Goal: Task Accomplishment & Management: Use online tool/utility

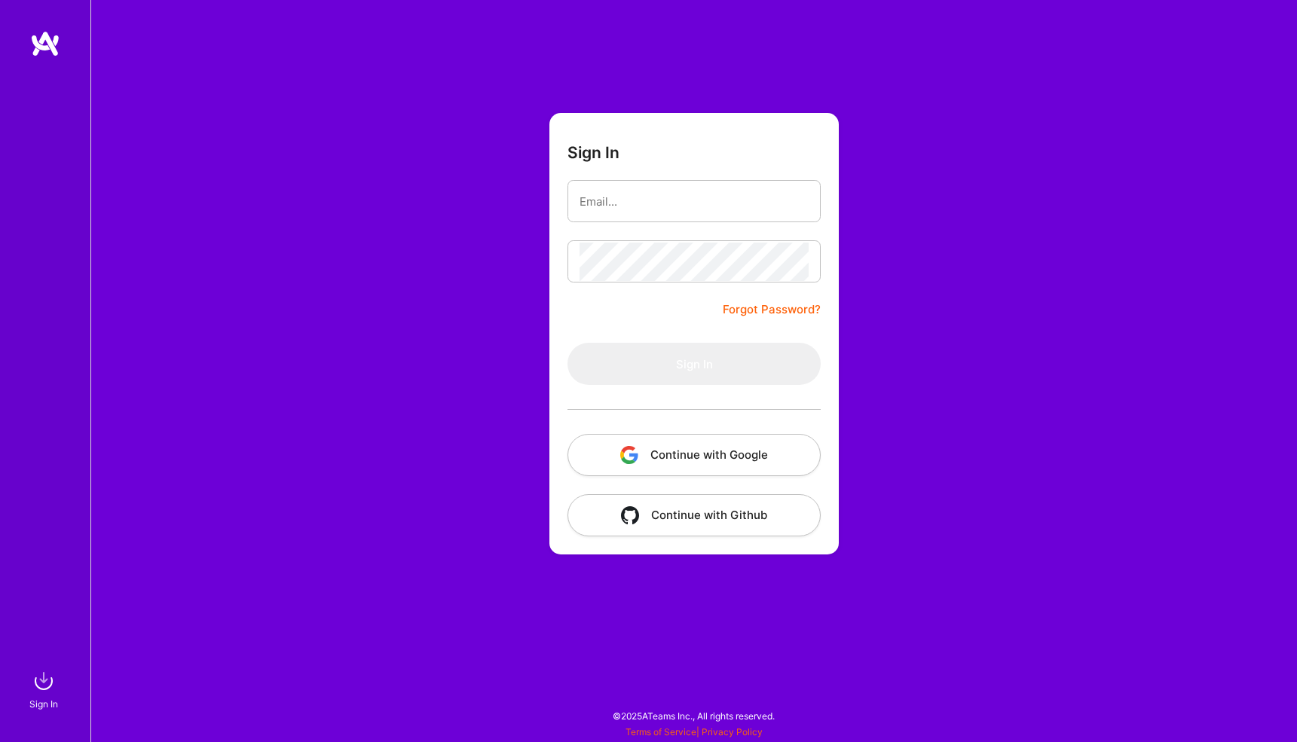
type input "[EMAIL_ADDRESS][DOMAIN_NAME]"
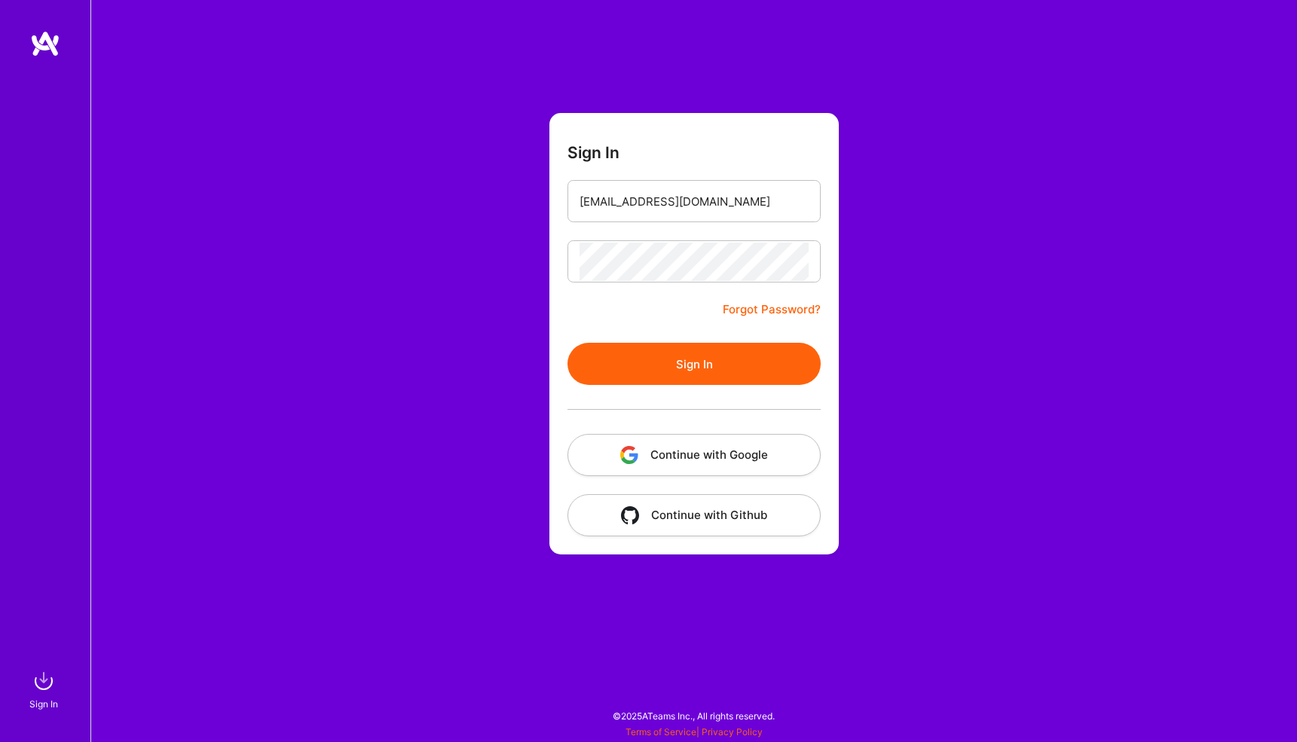
click at [742, 368] on button "Sign In" at bounding box center [693, 364] width 253 height 42
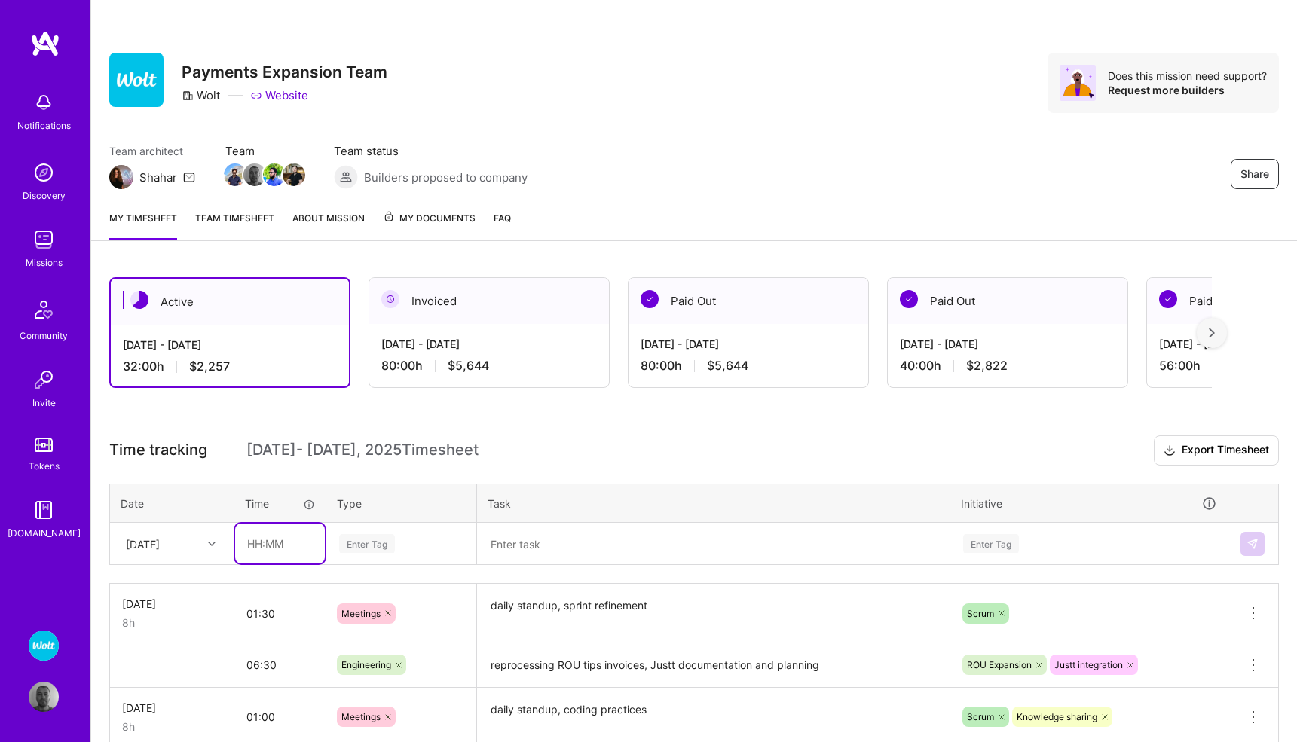
click at [277, 536] on input "text" at bounding box center [280, 544] width 90 height 40
type input "00:30"
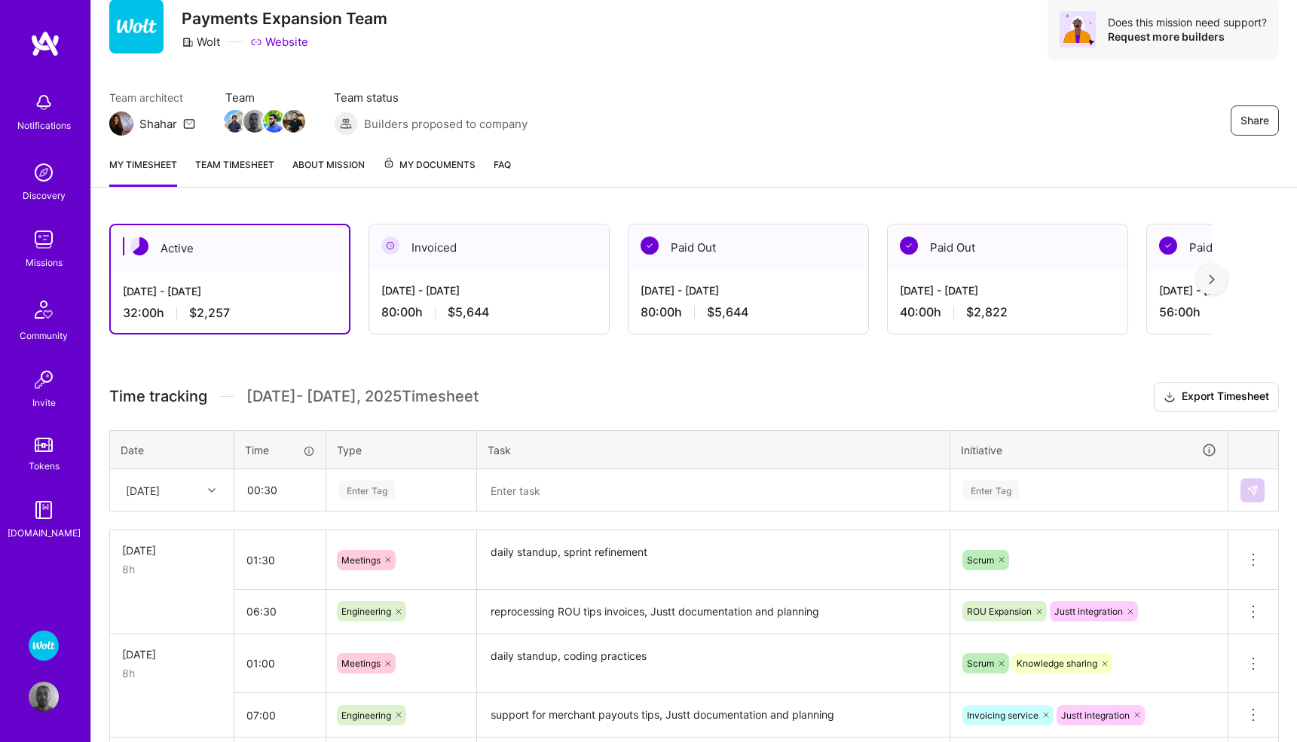
click at [374, 510] on div "Enter Tag" at bounding box center [401, 490] width 148 height 39
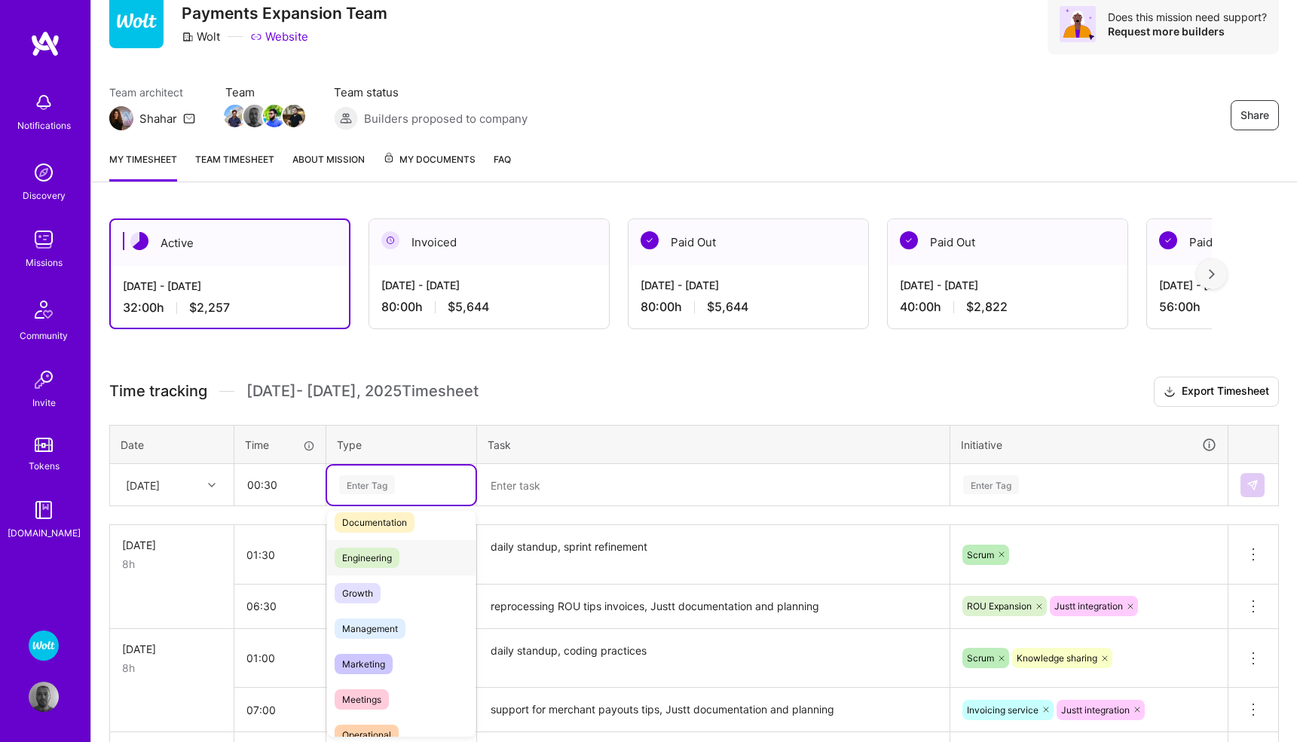
scroll to position [102, 0]
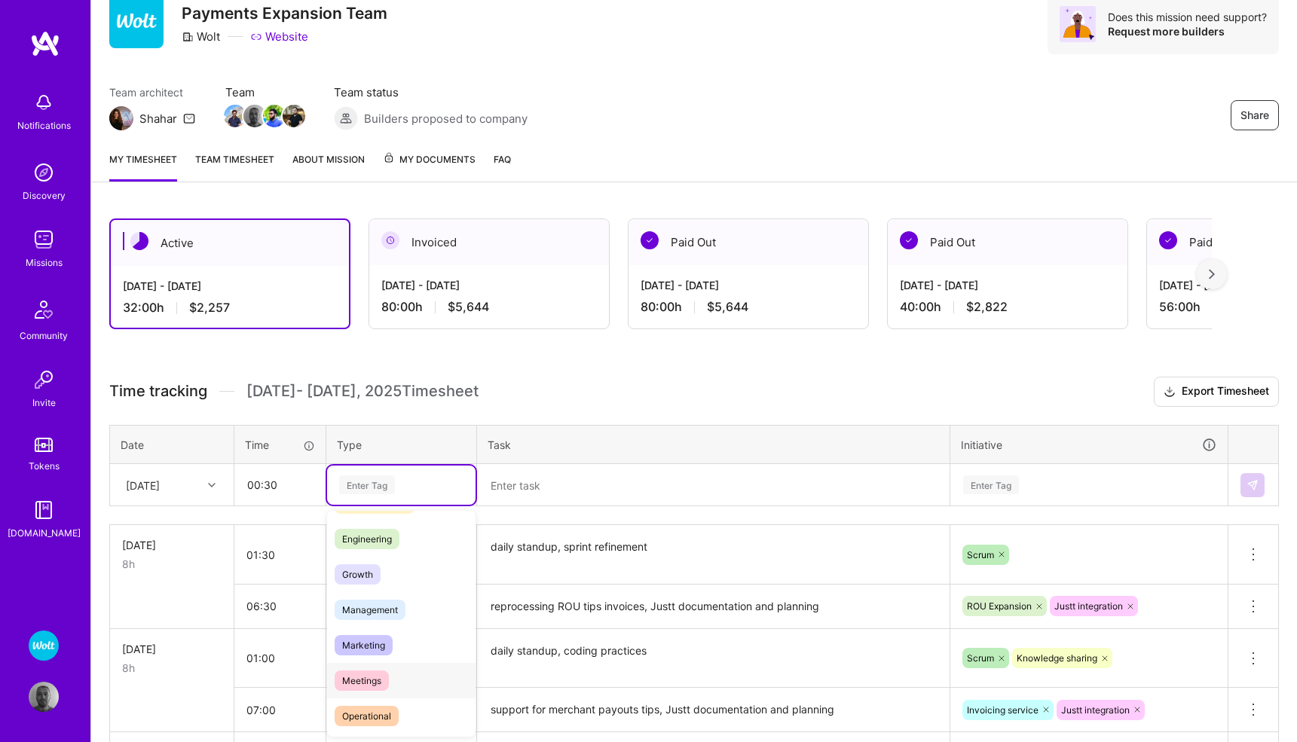
click at [376, 674] on span "Meetings" at bounding box center [362, 681] width 54 height 20
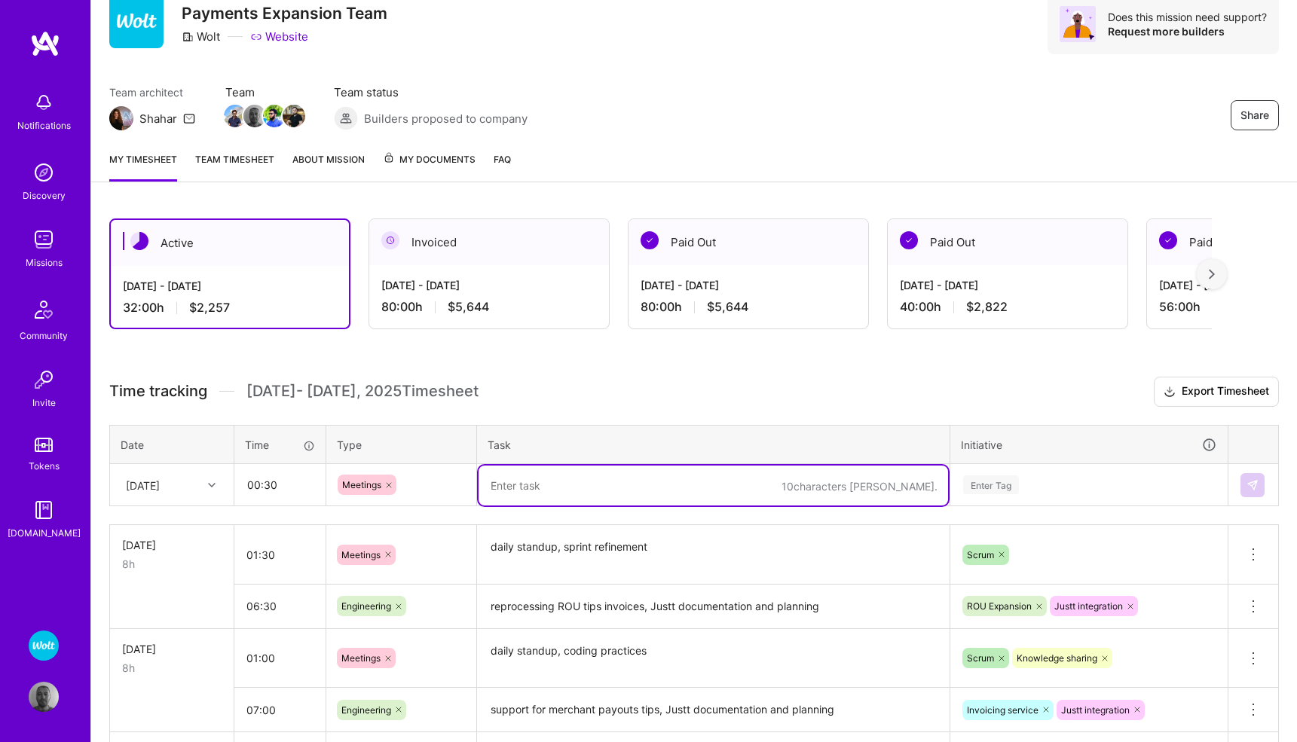
click at [549, 488] on textarea at bounding box center [712, 486] width 469 height 40
type textarea "daily standup"
click at [984, 487] on div "Enter Tag" at bounding box center [1089, 485] width 276 height 39
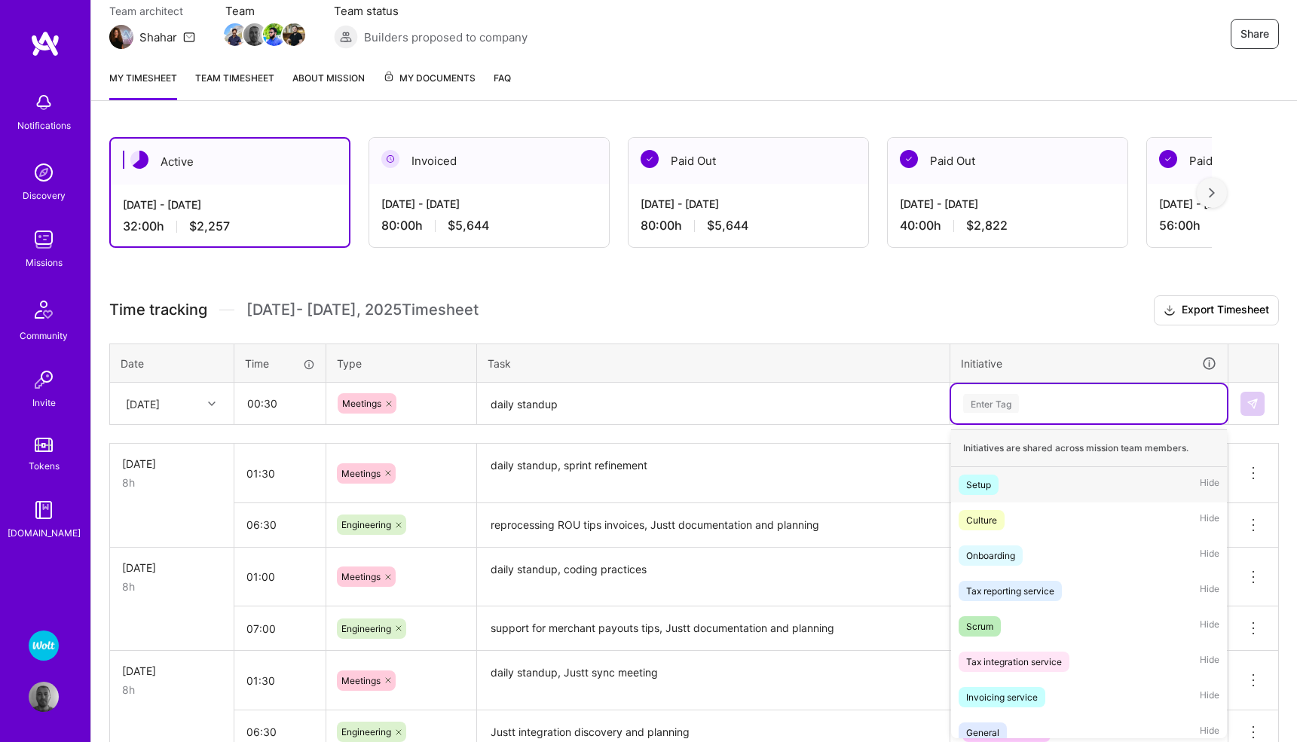
scroll to position [142, 0]
click at [986, 624] on div "Scrum" at bounding box center [979, 625] width 27 height 16
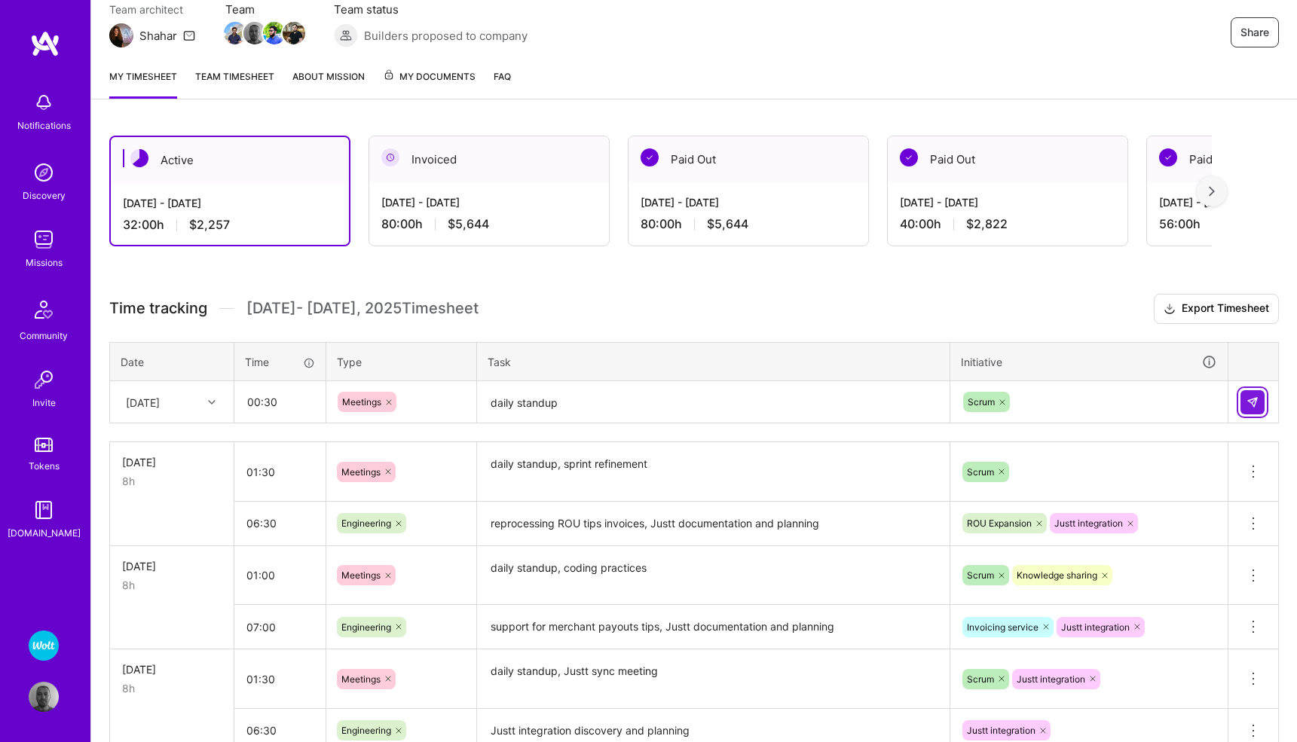
click at [1251, 396] on img at bounding box center [1252, 402] width 12 height 12
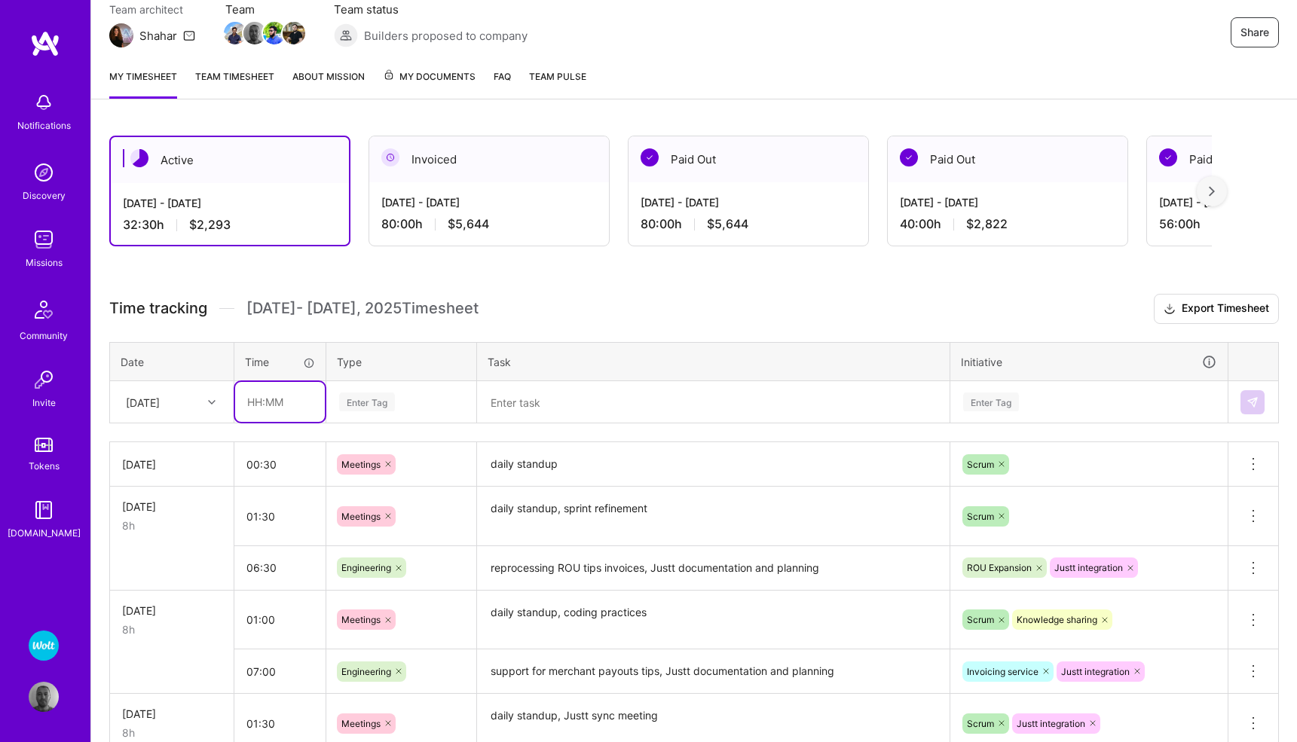
click at [277, 399] on input "text" at bounding box center [280, 402] width 90 height 40
type input "07:30"
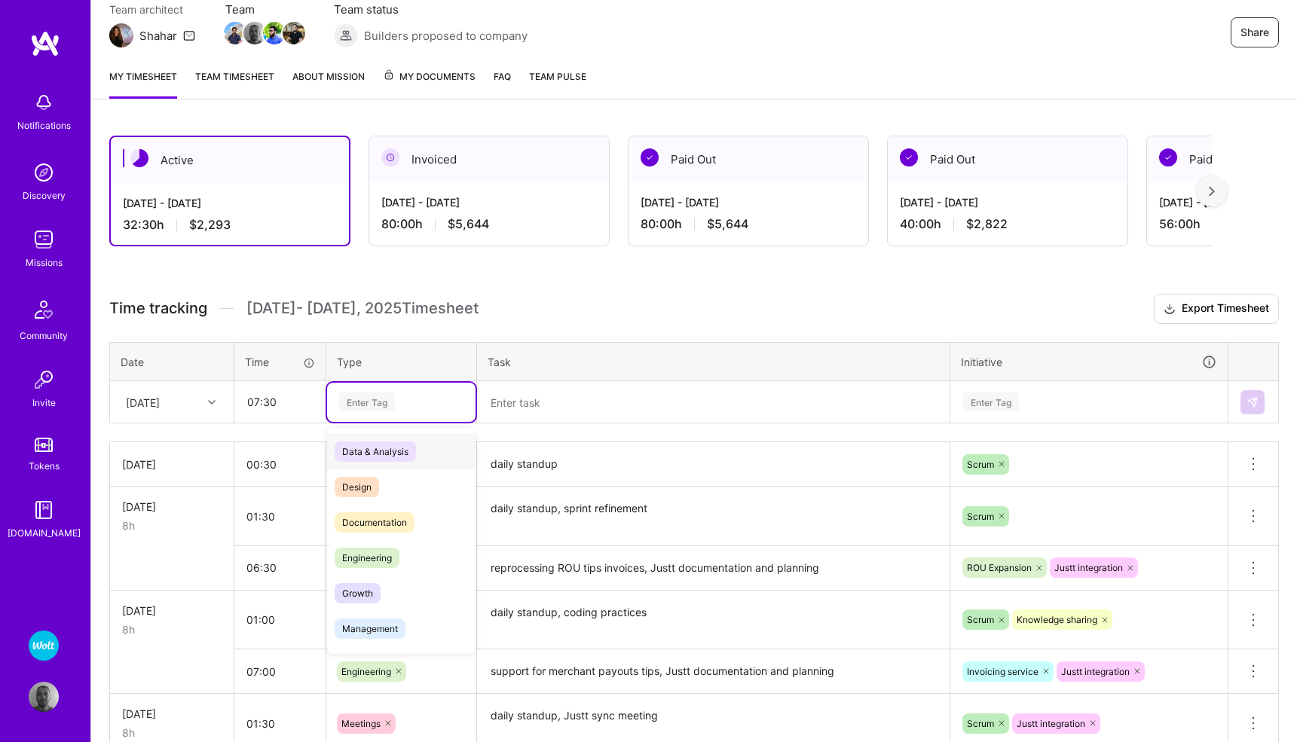
click at [369, 396] on div "Enter Tag" at bounding box center [367, 401] width 56 height 23
click at [385, 555] on span "Engineering" at bounding box center [367, 558] width 65 height 20
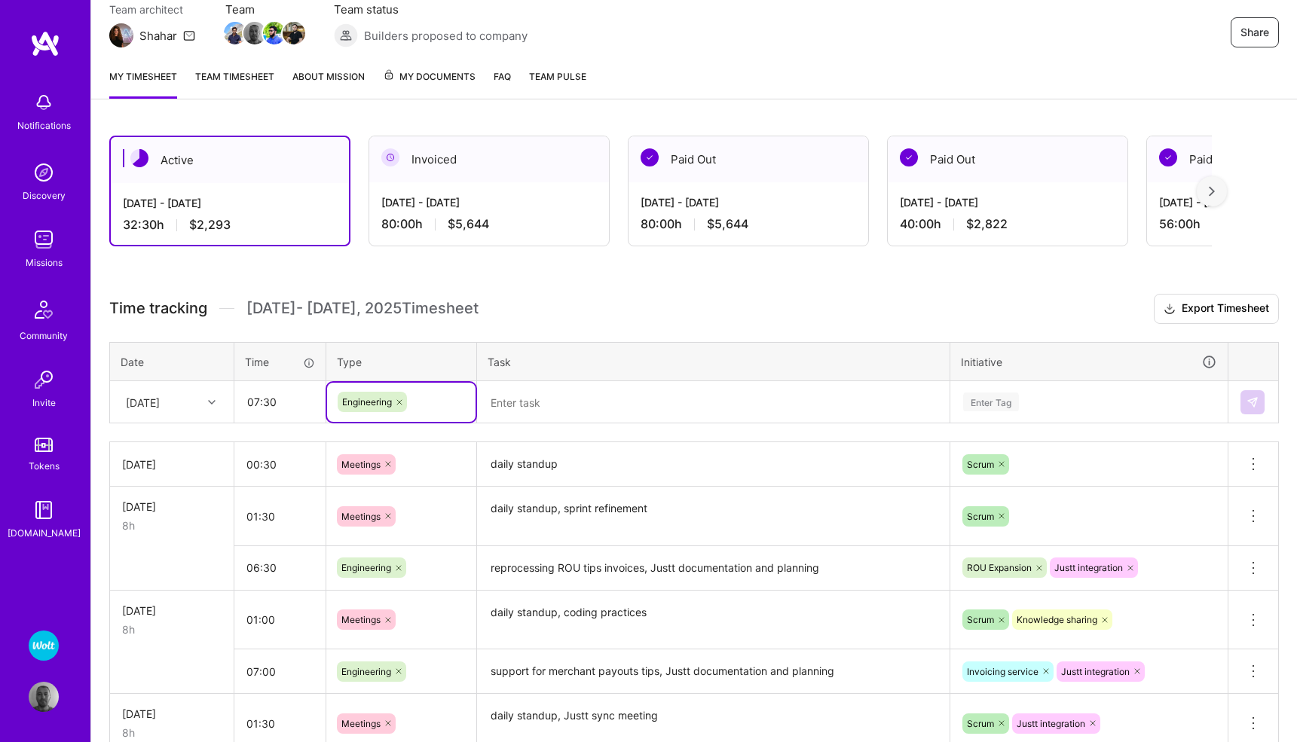
click at [530, 410] on textarea at bounding box center [712, 403] width 469 height 40
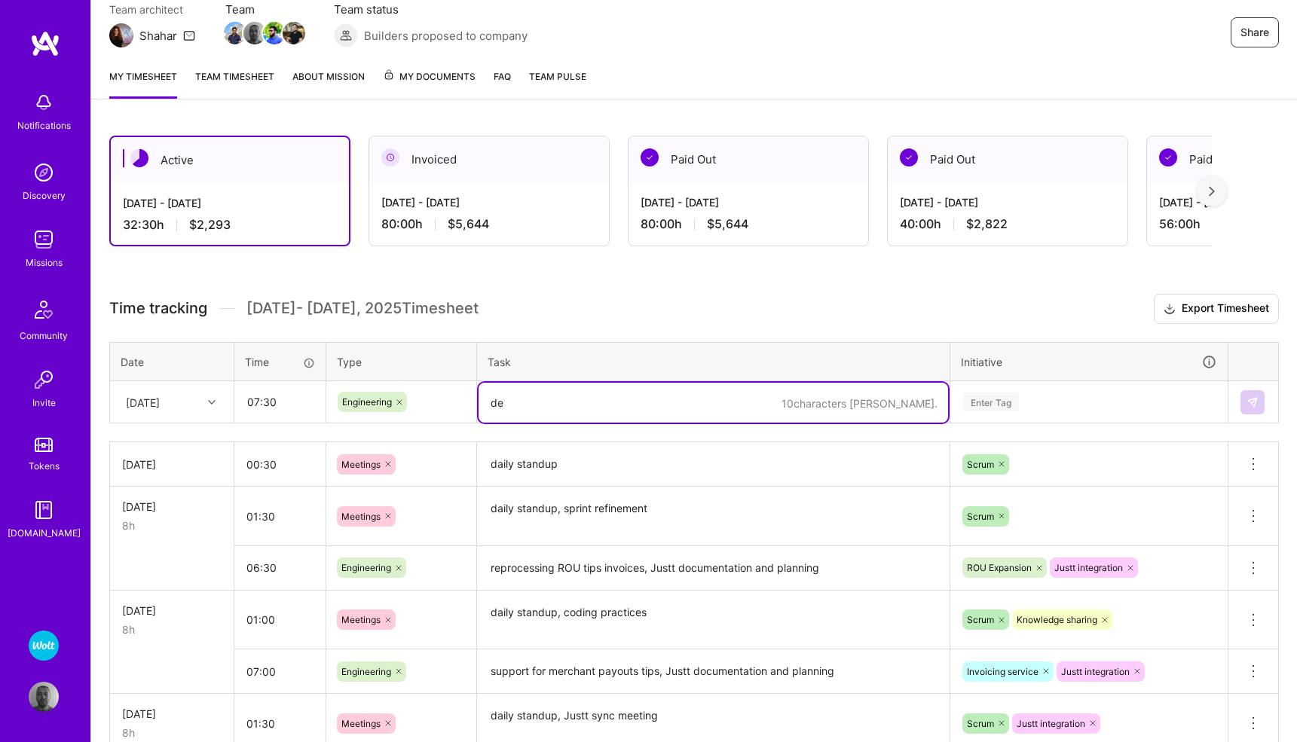
type textarea "d"
type textarea "RFC review for Justt integration, new permissions for Heimdall"
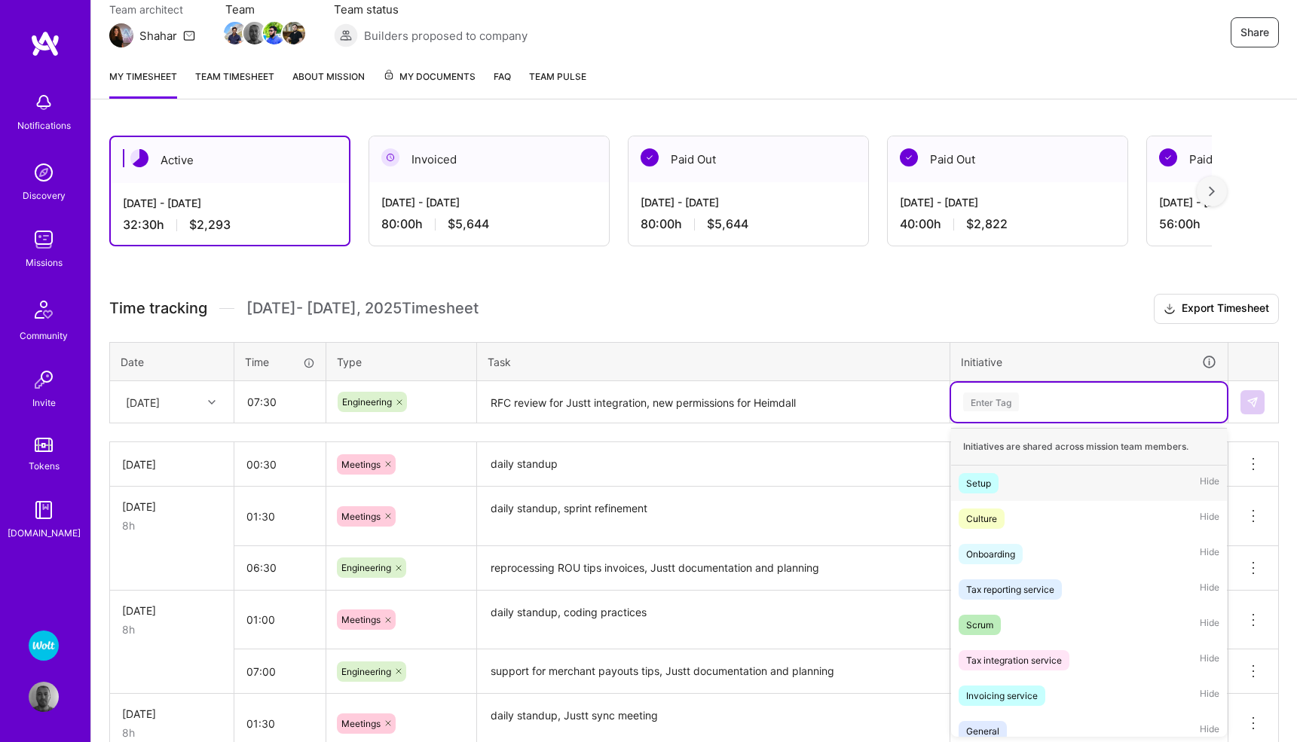
click at [1007, 403] on div "Enter Tag" at bounding box center [991, 401] width 56 height 23
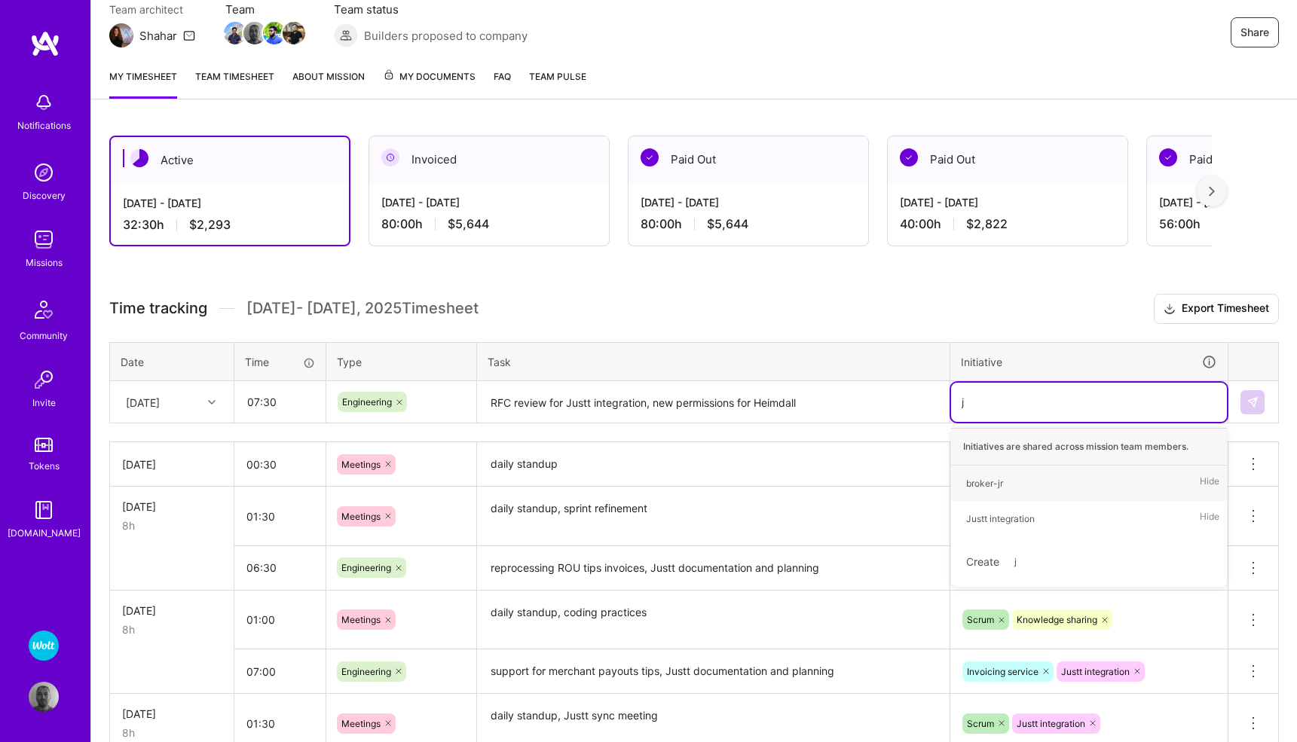
type input "ju"
click at [1002, 481] on div "Justt integration" at bounding box center [1000, 483] width 69 height 16
type input "Heimdall"
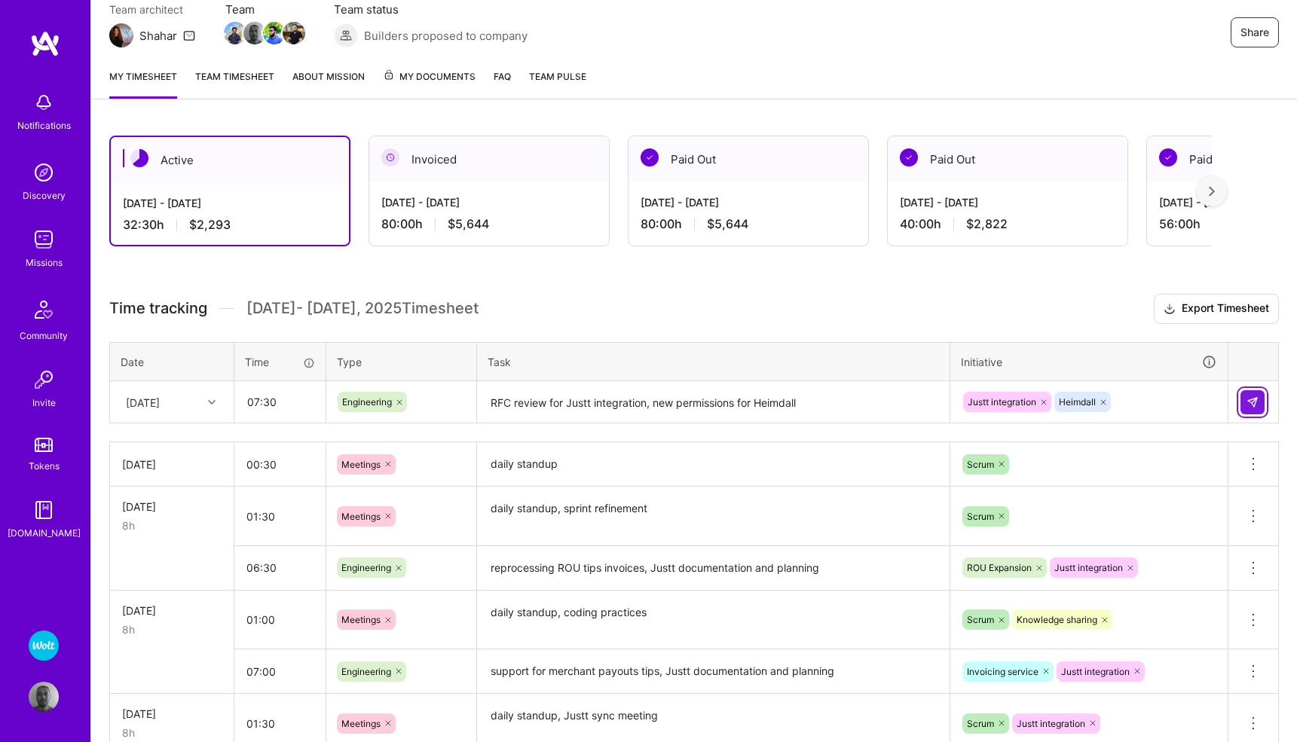
click at [1247, 399] on img at bounding box center [1252, 402] width 12 height 12
